Goal: Task Accomplishment & Management: Use online tool/utility

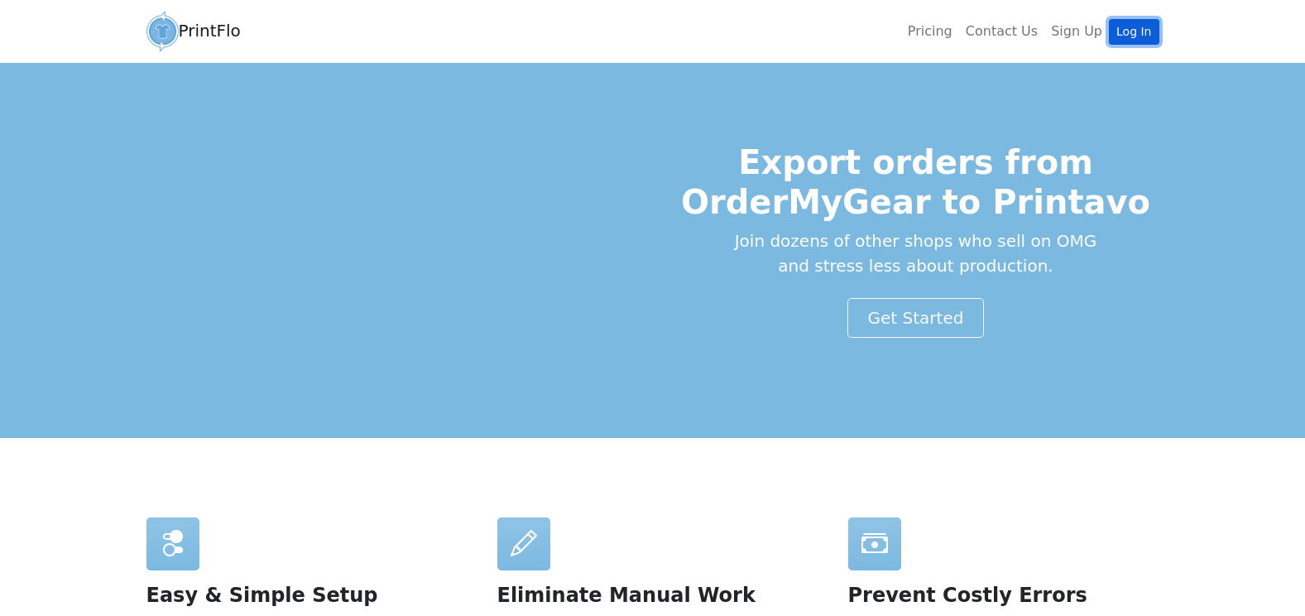
click at [1148, 30] on link "Log In" at bounding box center [1134, 32] width 50 height 26
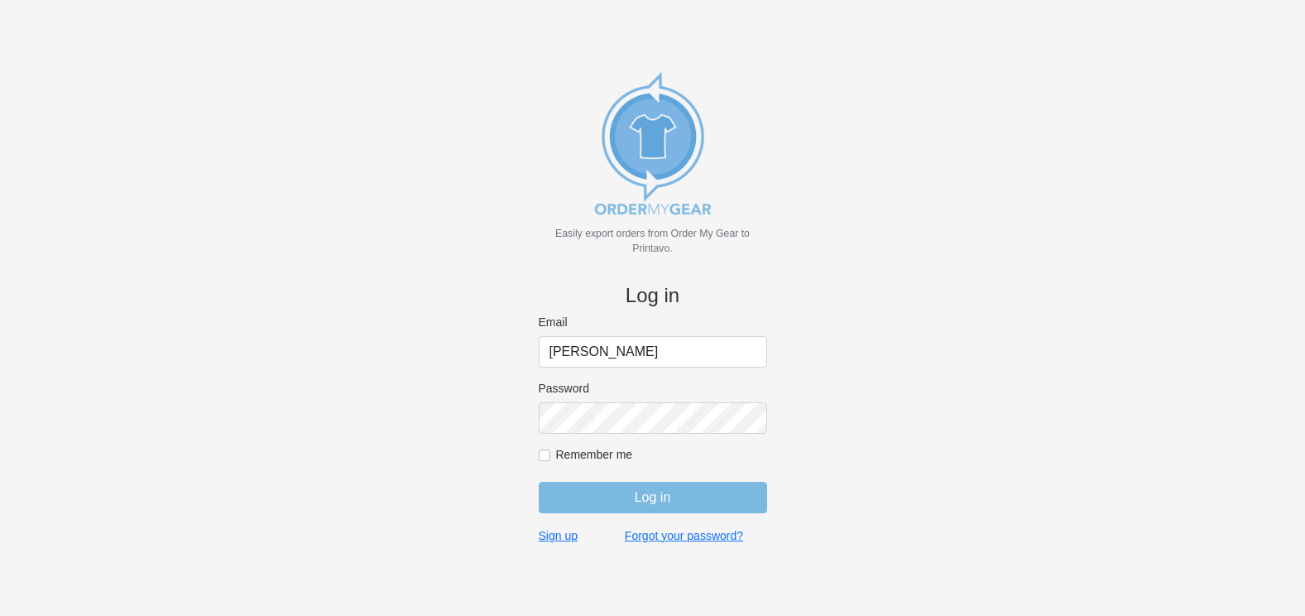
type input "[PERSON_NAME][EMAIL_ADDRESS][DOMAIN_NAME]"
click at [539, 482] on input "Log in" at bounding box center [653, 497] width 228 height 31
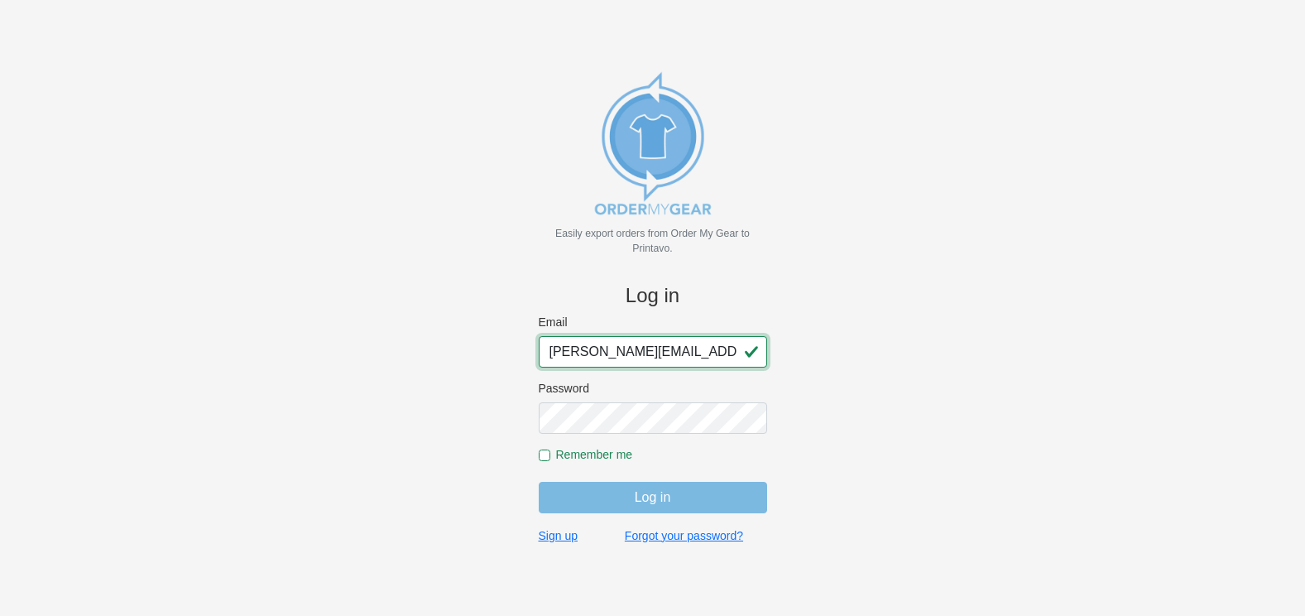
click at [641, 355] on input "[PERSON_NAME][EMAIL_ADDRESS][DOMAIN_NAME]" at bounding box center [653, 351] width 228 height 31
click at [641, 355] on input "kristin@18threads.com" at bounding box center [653, 351] width 228 height 31
type input "amy@18threads.com"
click at [849, 272] on body "Easily export orders from Order My Gear to Printavo. Log in Email amy@18threads…" at bounding box center [652, 335] width 1250 height 616
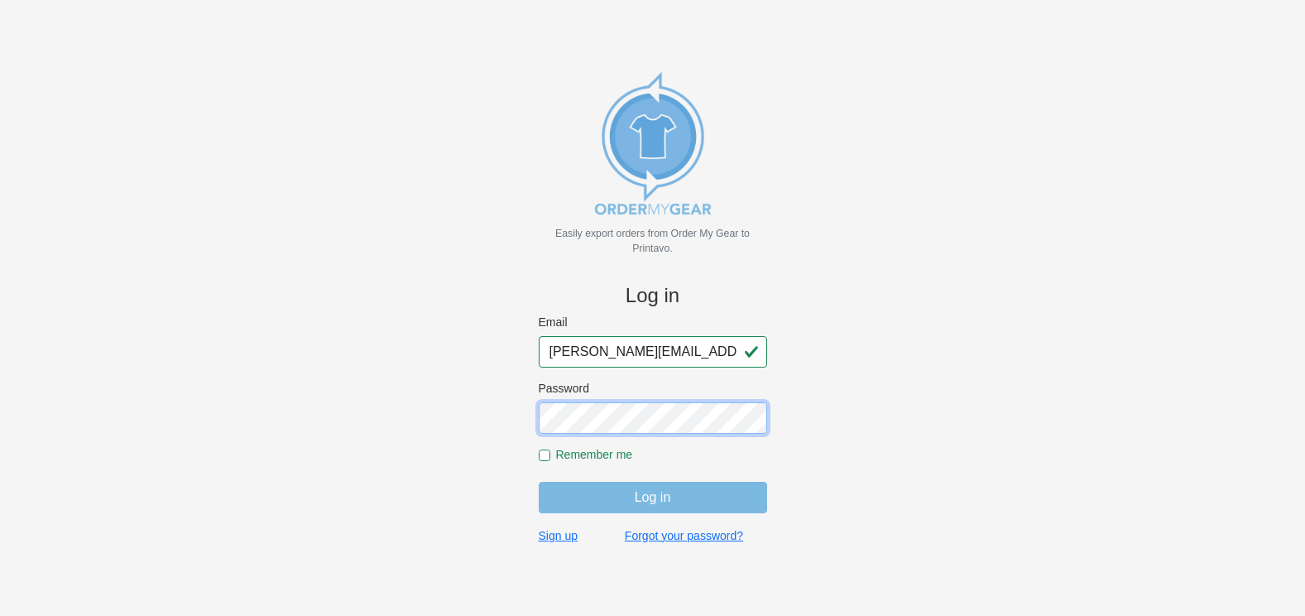
click at [539, 482] on input "Log in" at bounding box center [653, 497] width 228 height 31
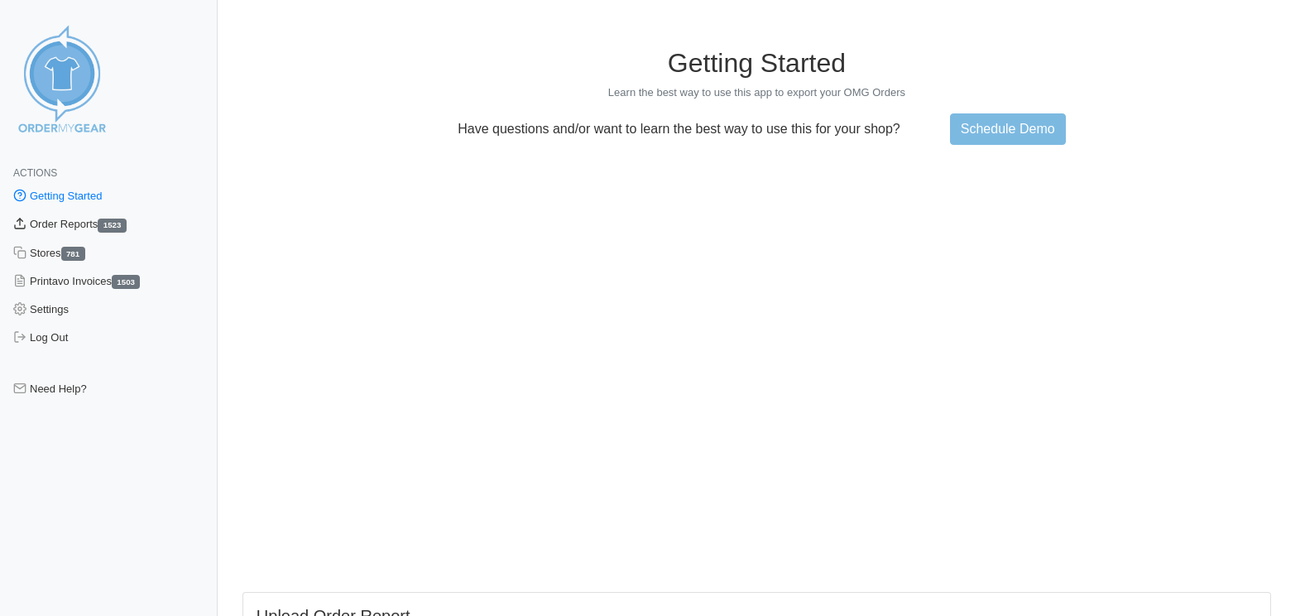
click at [79, 228] on link "Order Reports 1523" at bounding box center [109, 224] width 218 height 28
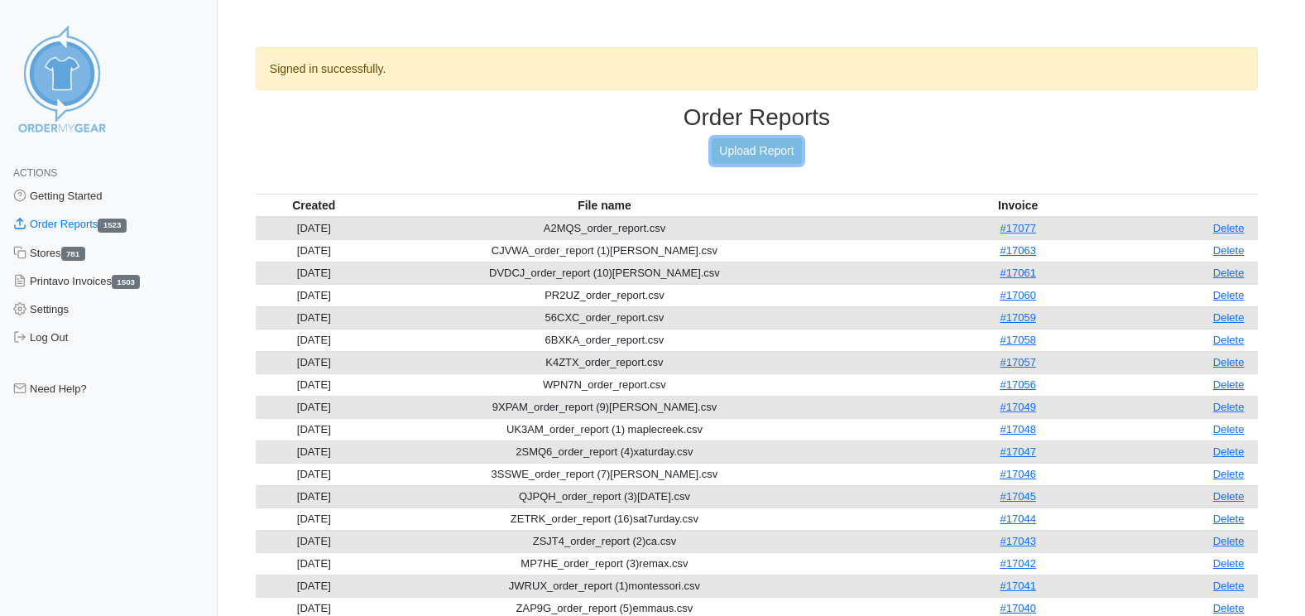
click at [792, 156] on link "Upload Report" at bounding box center [755, 151] width 89 height 26
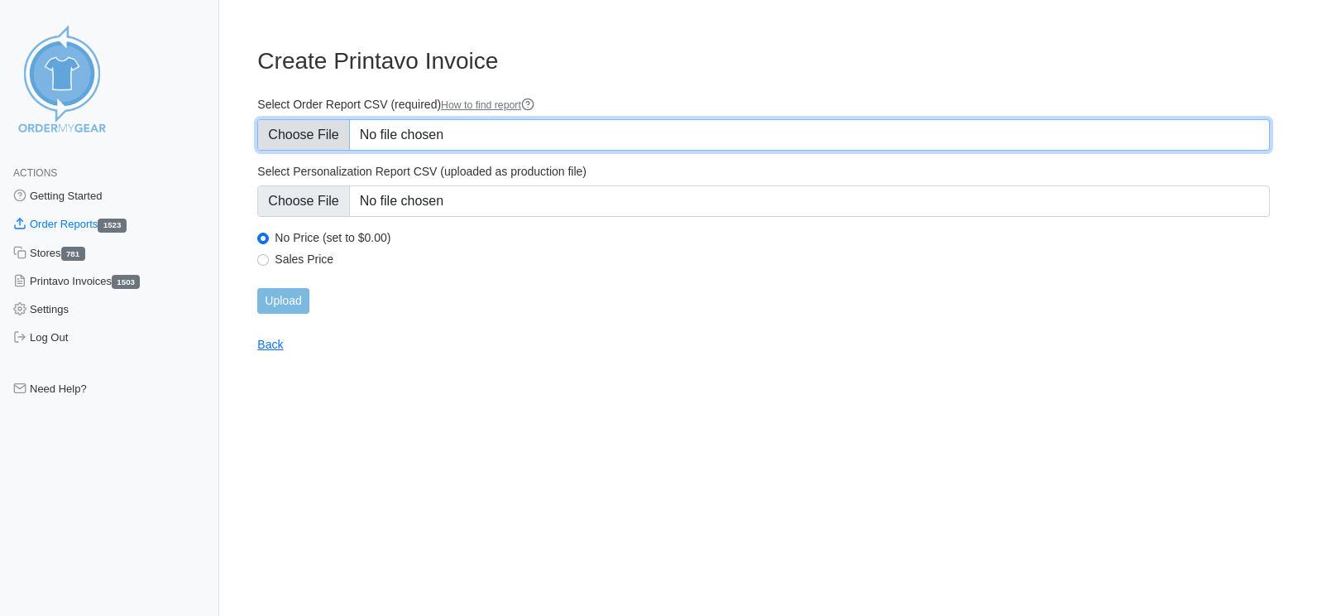
click at [319, 140] on input "Select Order Report CSV (required) How to find report" at bounding box center [763, 134] width 1013 height 31
click at [486, 132] on input "Select Order Report CSV (required) How to find report" at bounding box center [763, 134] width 1013 height 31
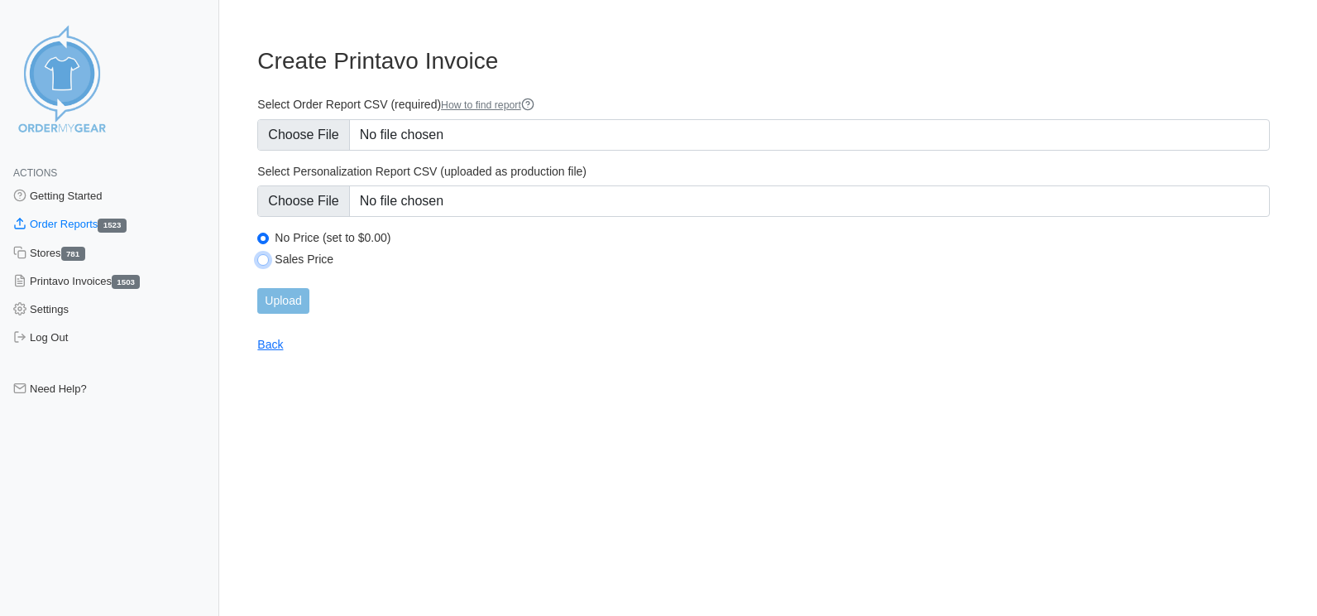
click at [260, 264] on input "Sales Price" at bounding box center [263, 260] width 12 height 12
radio input "true"
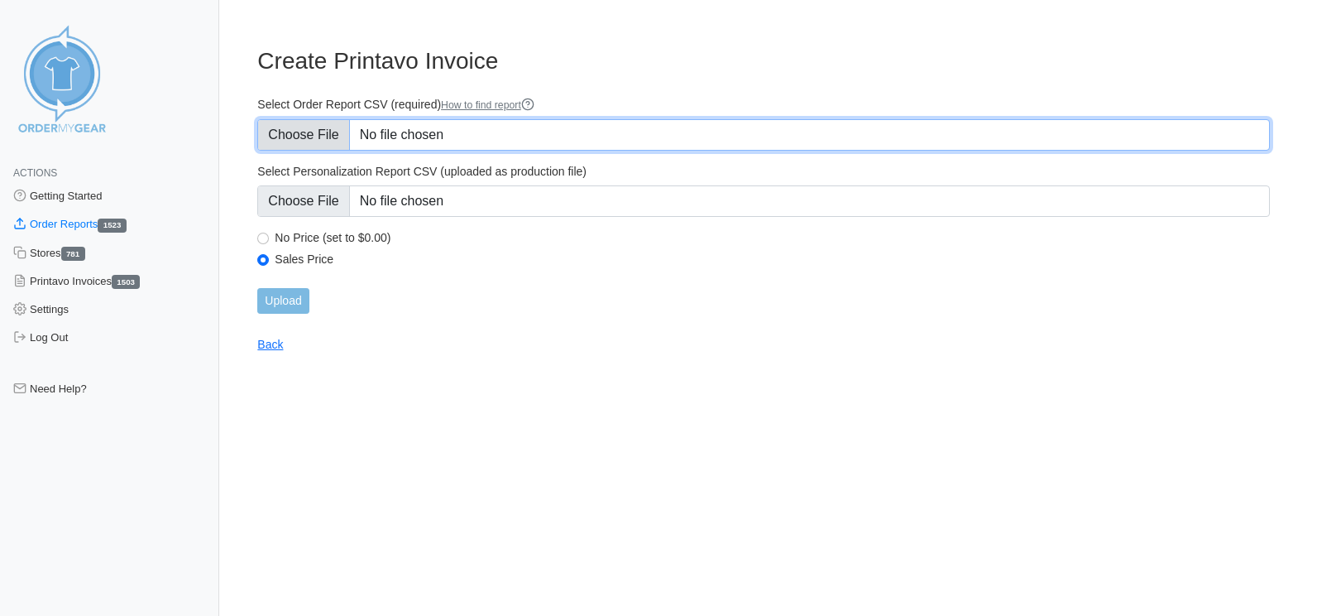
click at [337, 144] on input "Select Order Report CSV (required) How to find report" at bounding box center [763, 134] width 1013 height 31
type input "C:\fakepath\SFTT6_order_report.csv"
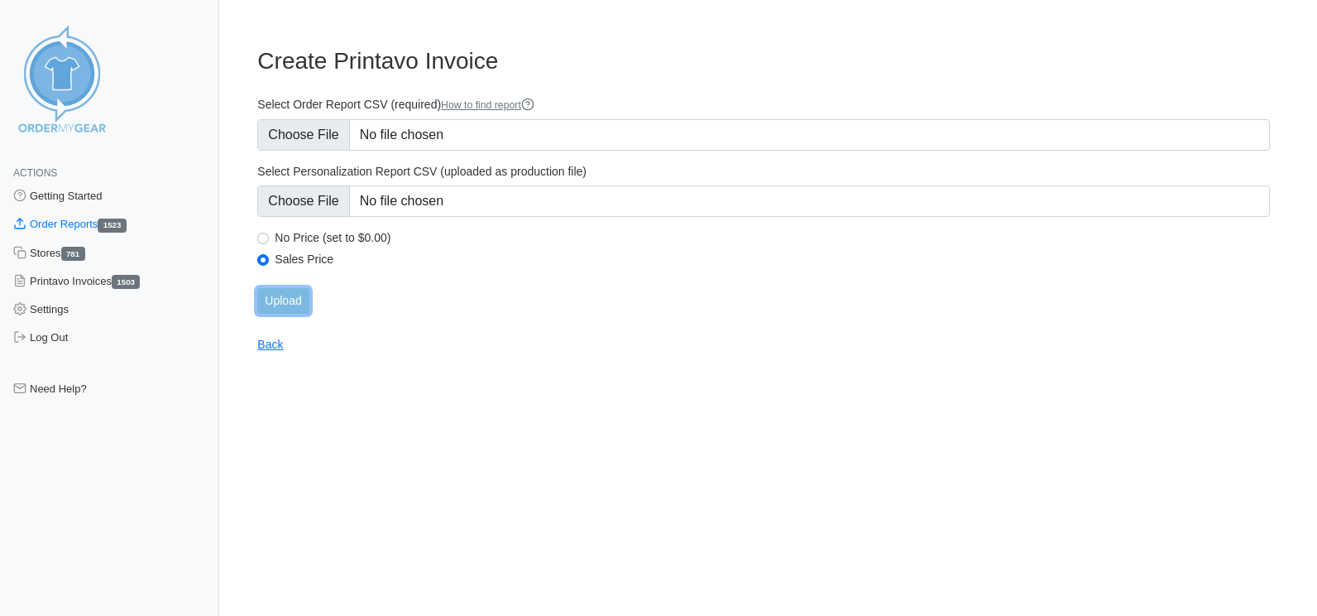
click at [286, 303] on input "Upload" at bounding box center [282, 301] width 51 height 26
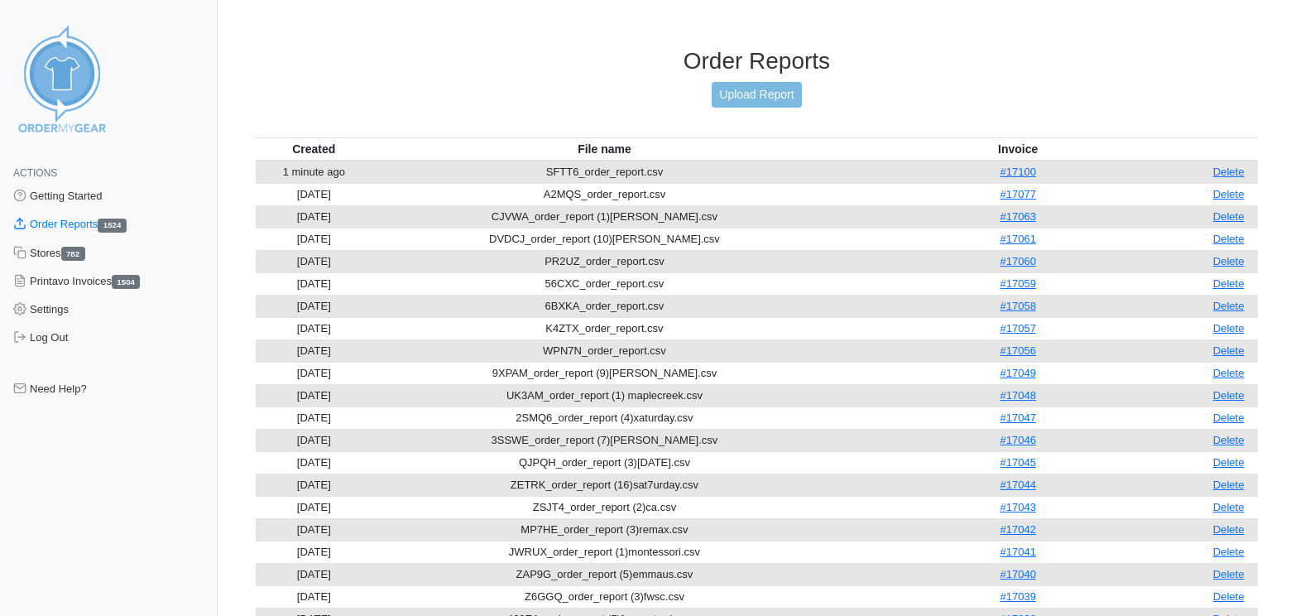
drag, startPoint x: 1223, startPoint y: 28, endPoint x: 1215, endPoint y: 17, distance: 14.2
